Goal: Information Seeking & Learning: Learn about a topic

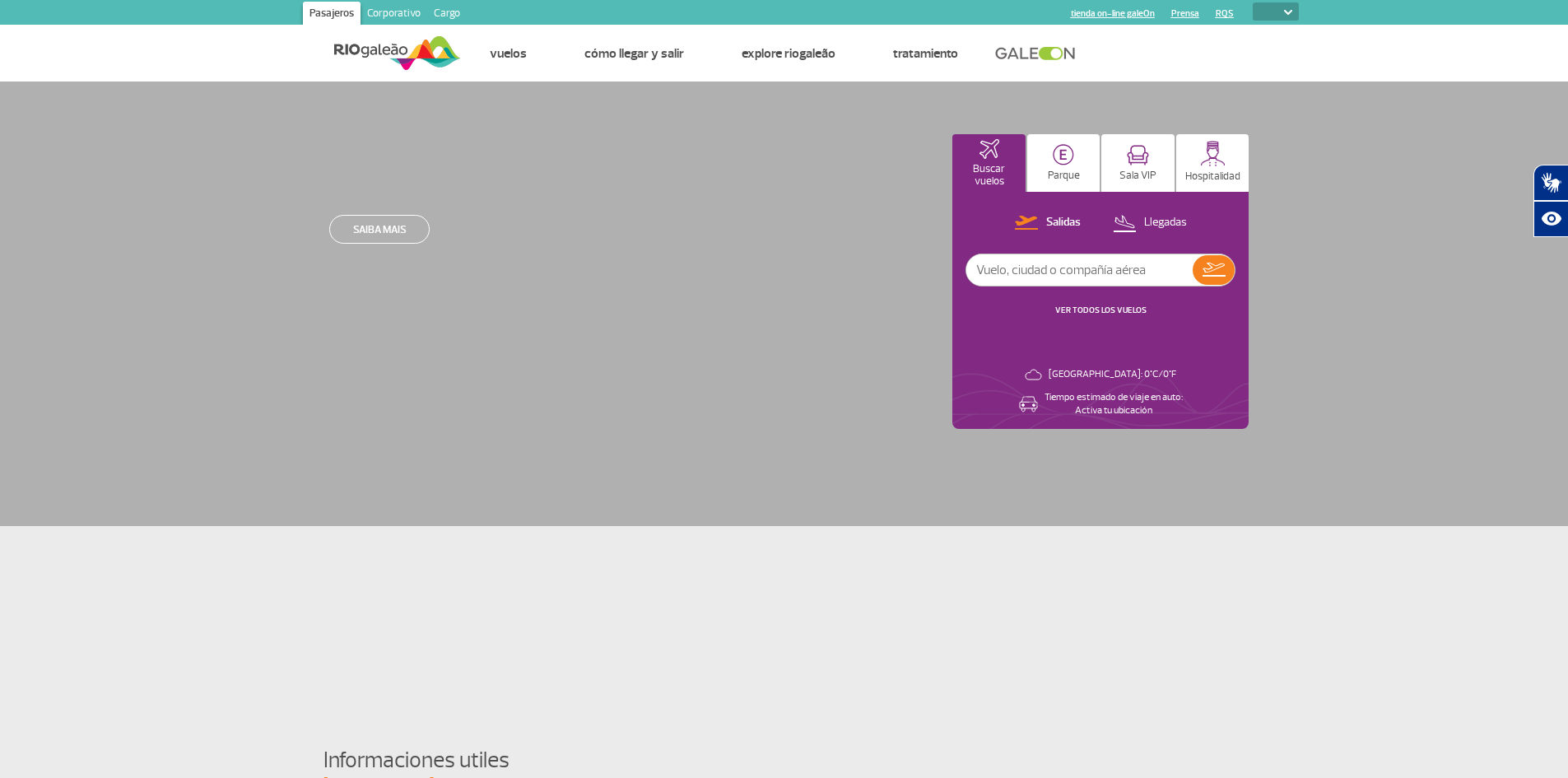
select select
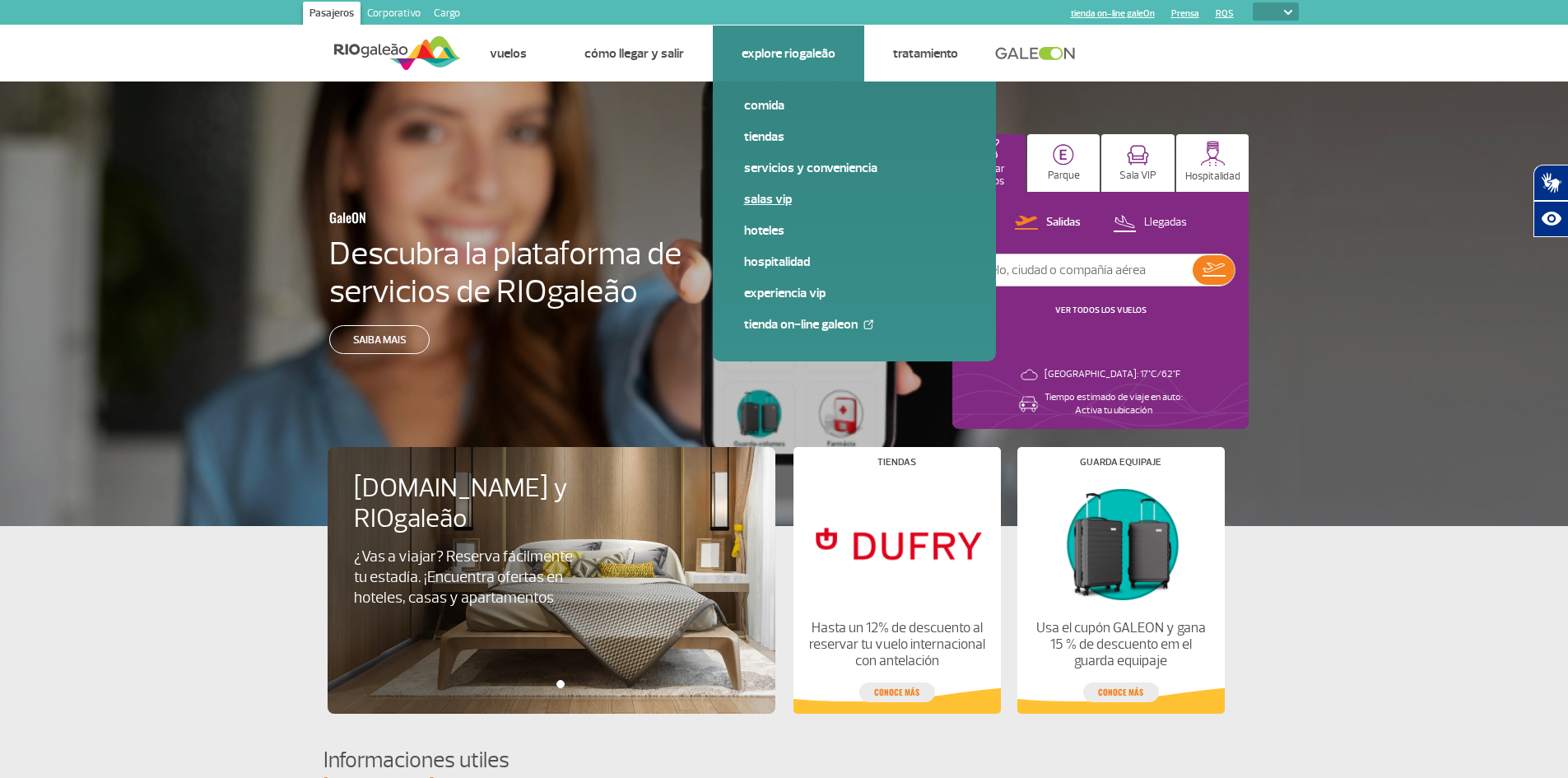
click at [770, 201] on link "Salas VIP" at bounding box center [854, 198] width 220 height 18
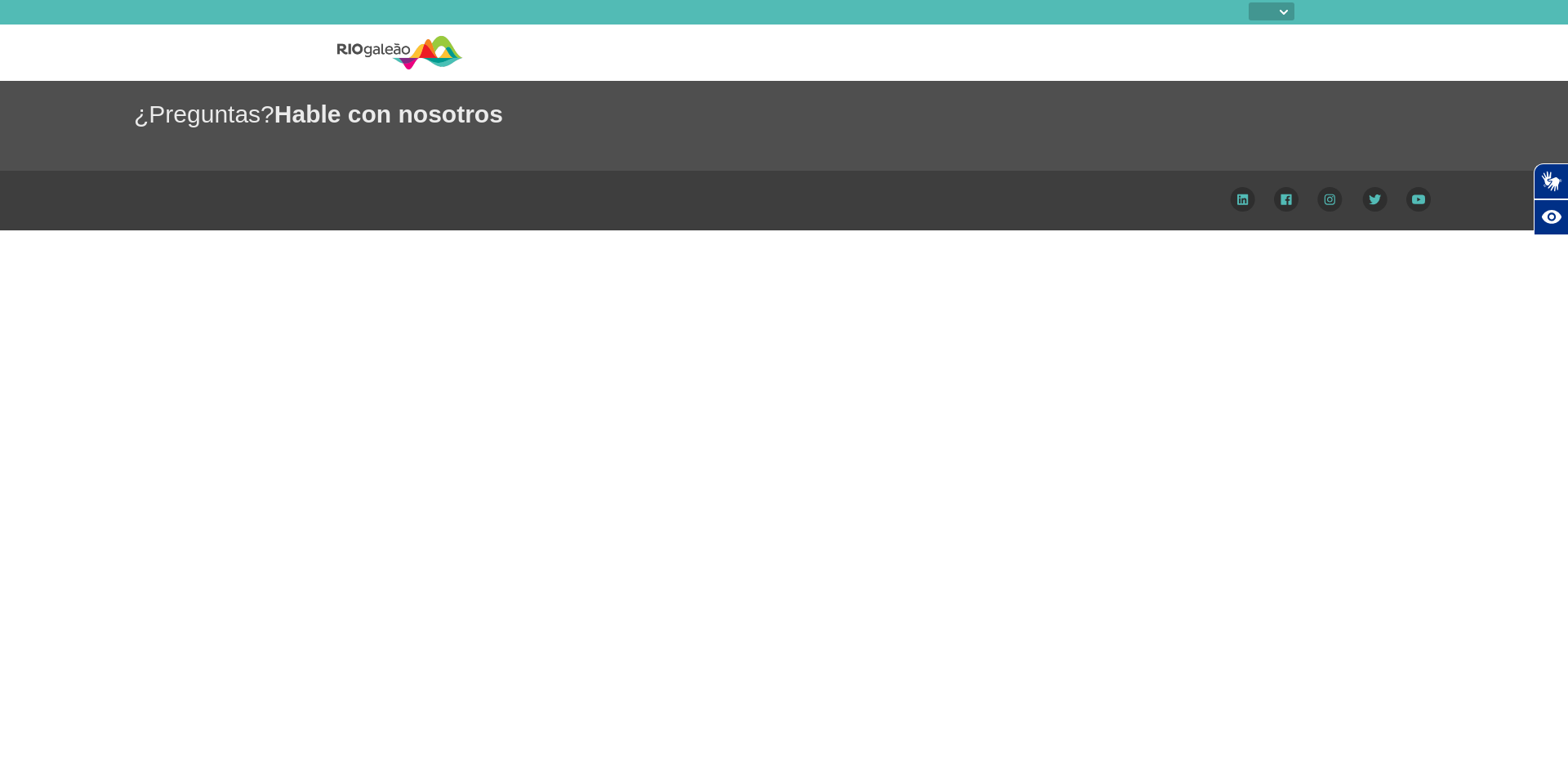
select select
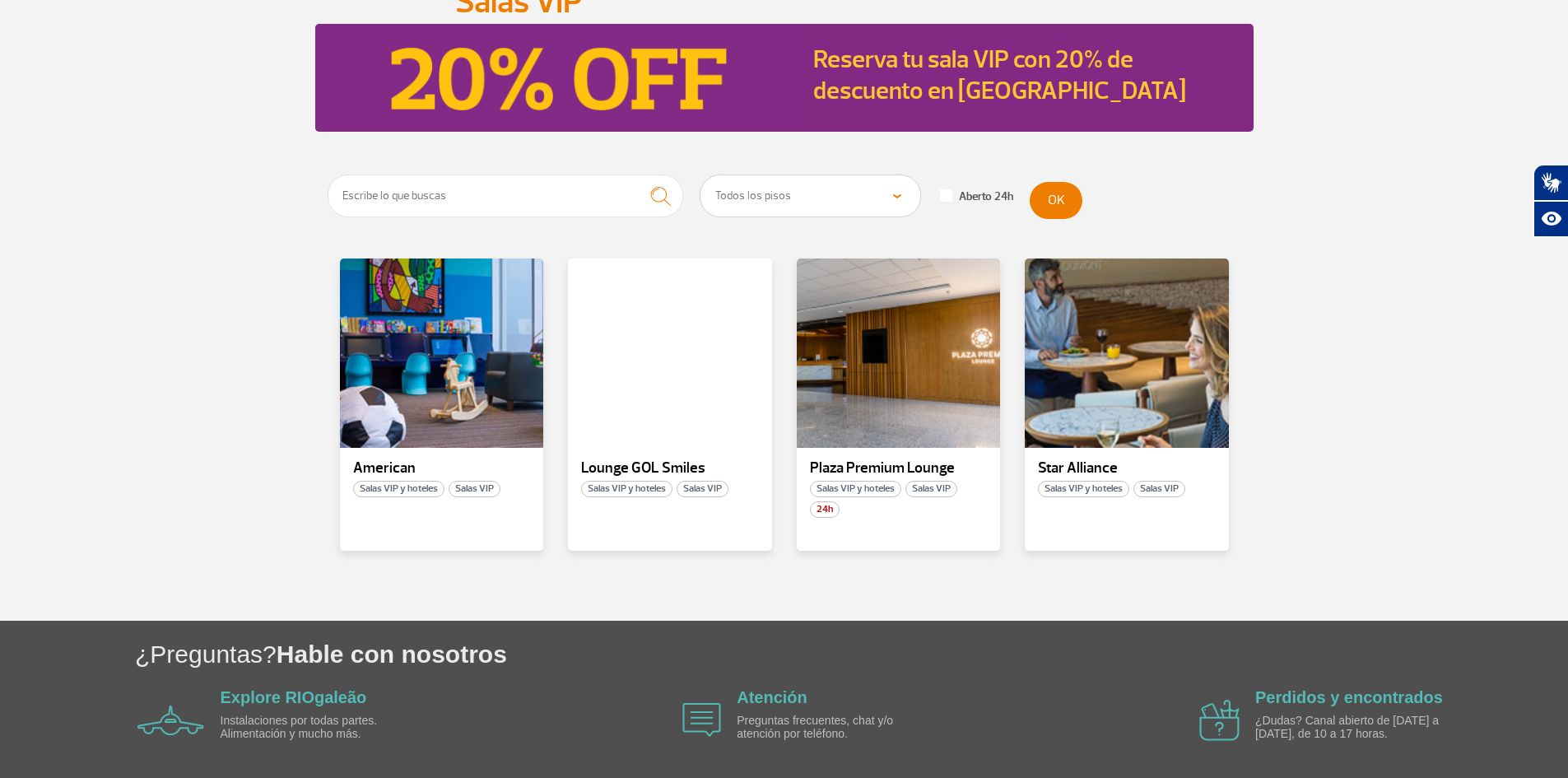
scroll to position [224, 0]
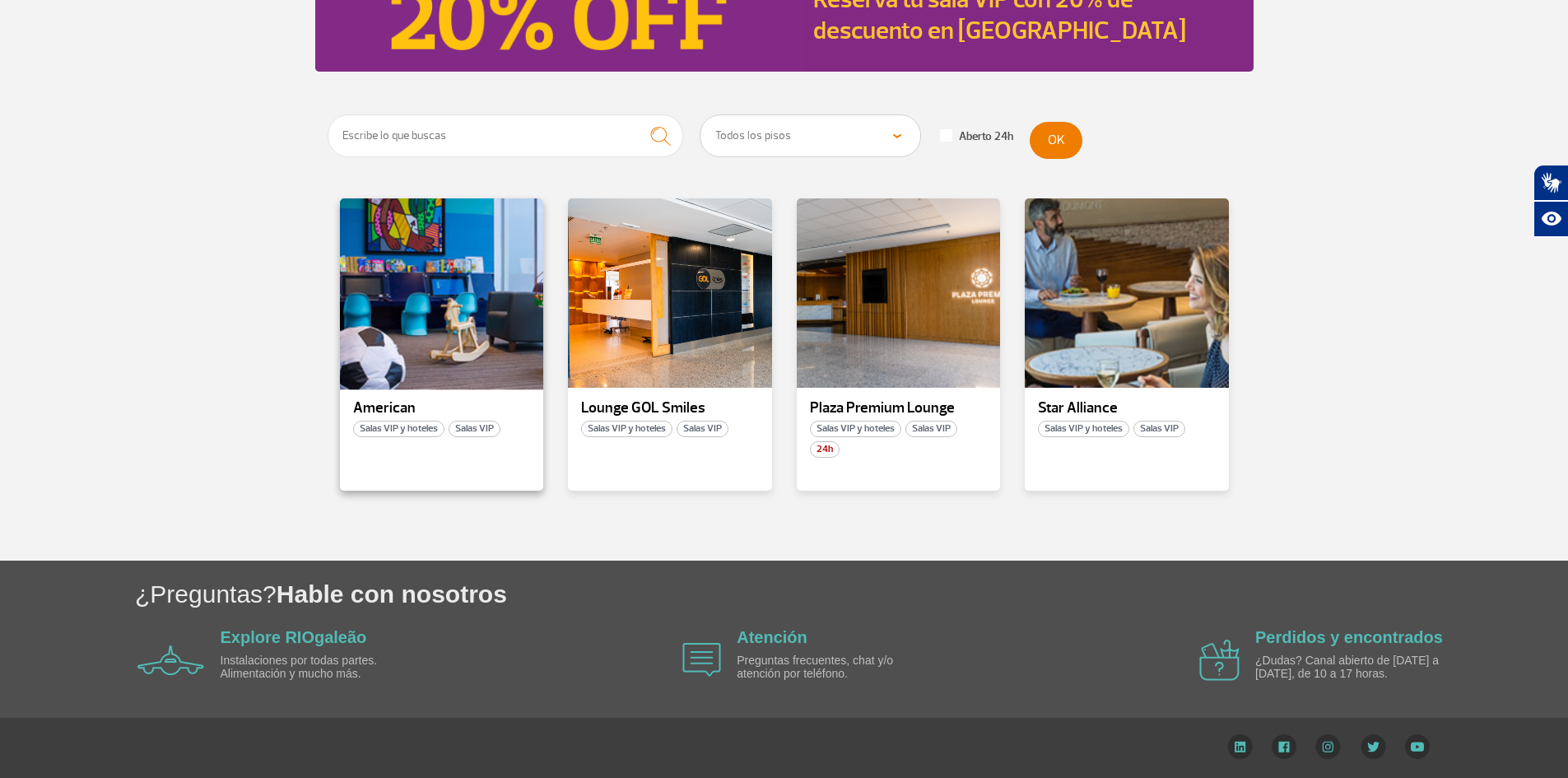
click at [381, 361] on div at bounding box center [441, 293] width 207 height 193
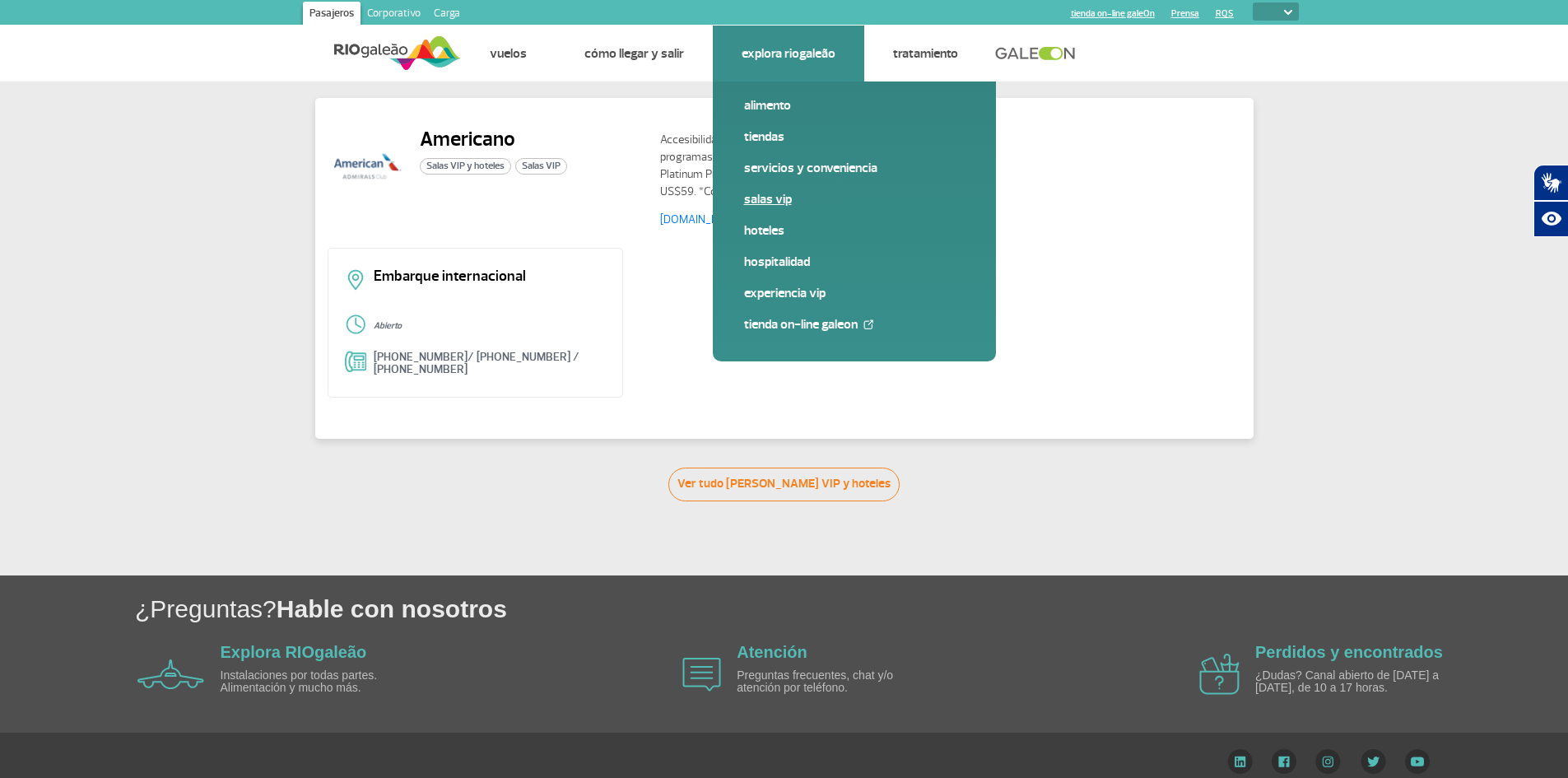
click at [765, 197] on font "Salas VIP" at bounding box center [768, 199] width 48 height 17
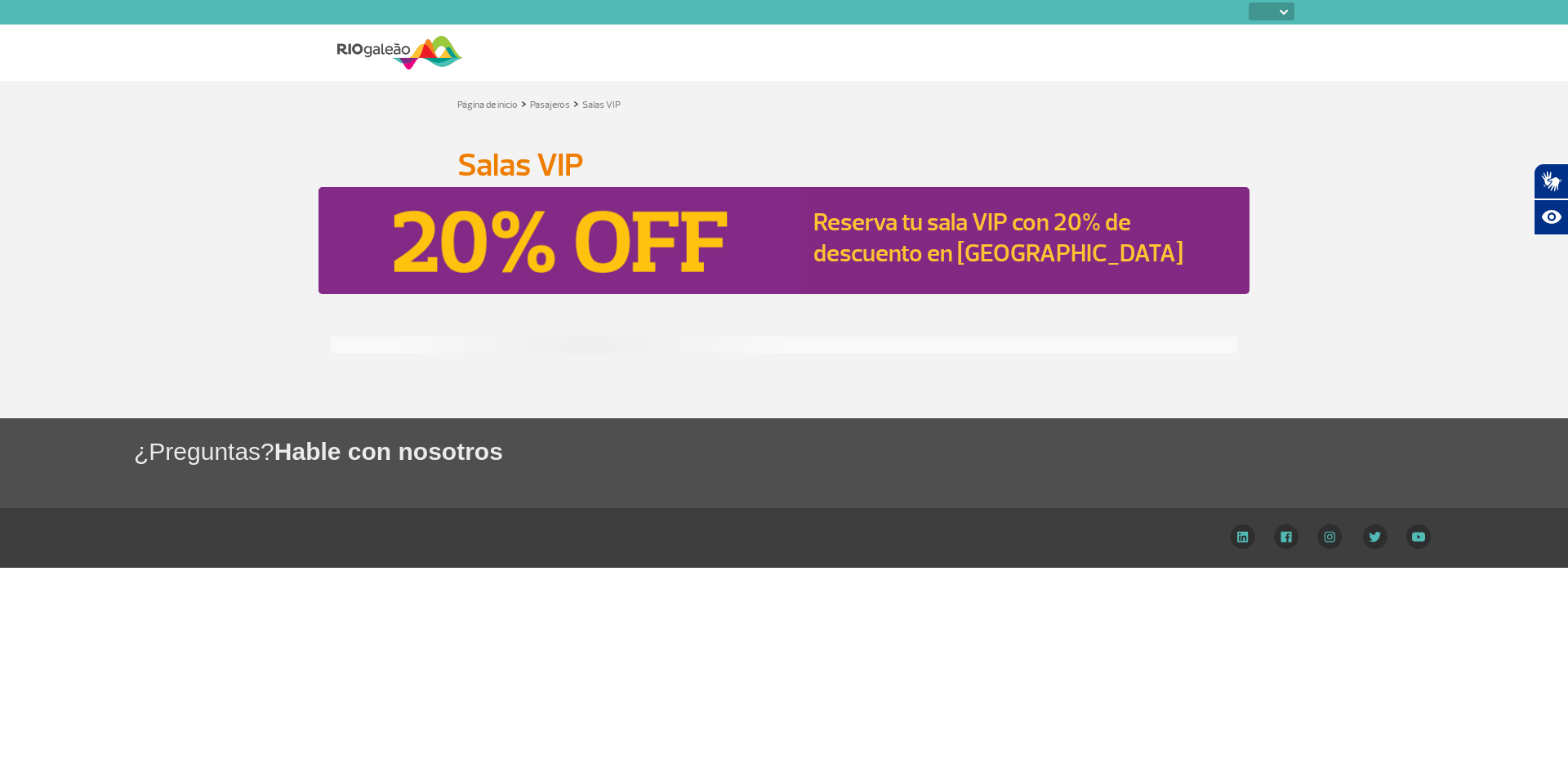
select select
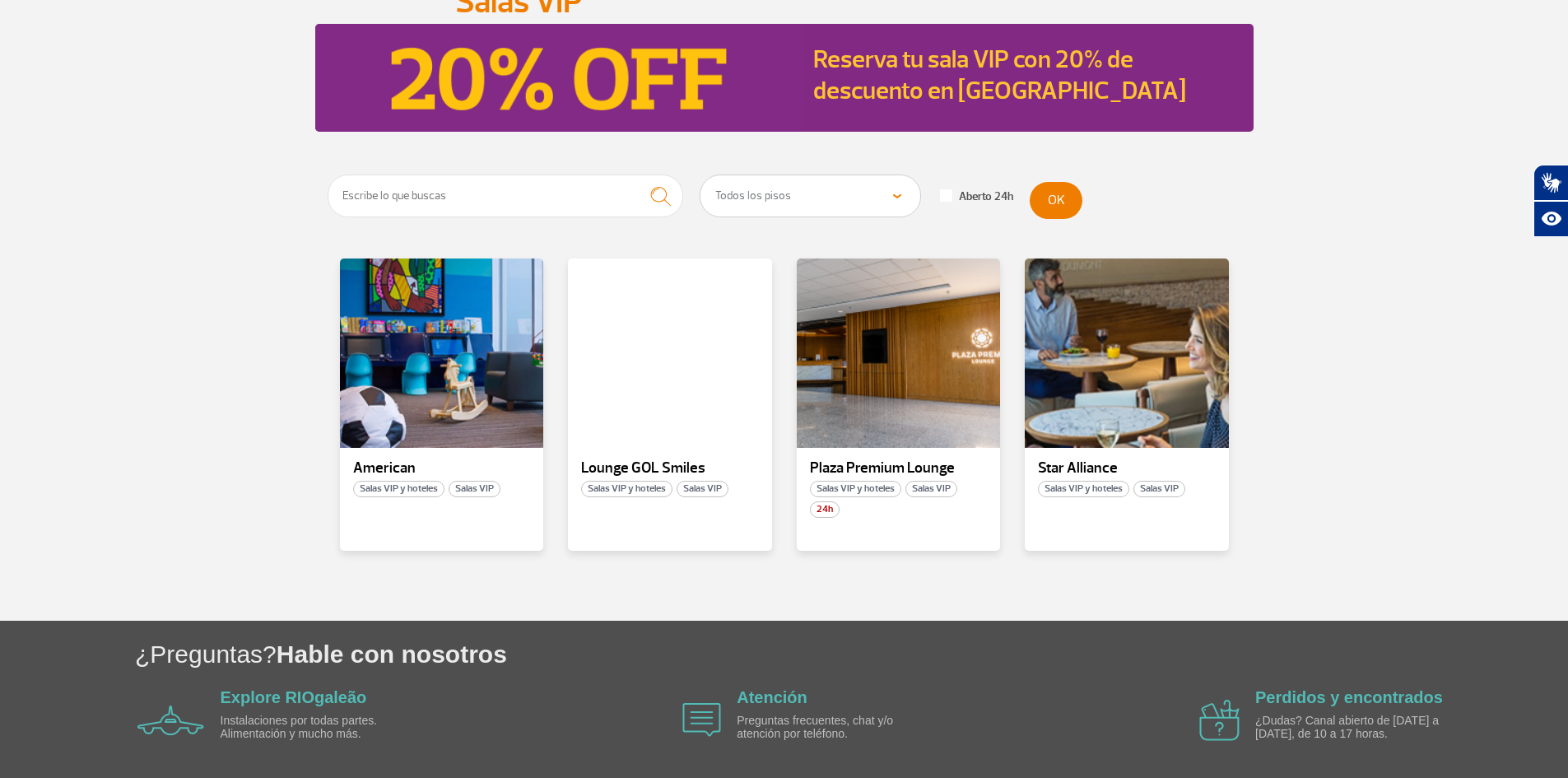
scroll to position [224, 0]
